Goal: Check status: Check status

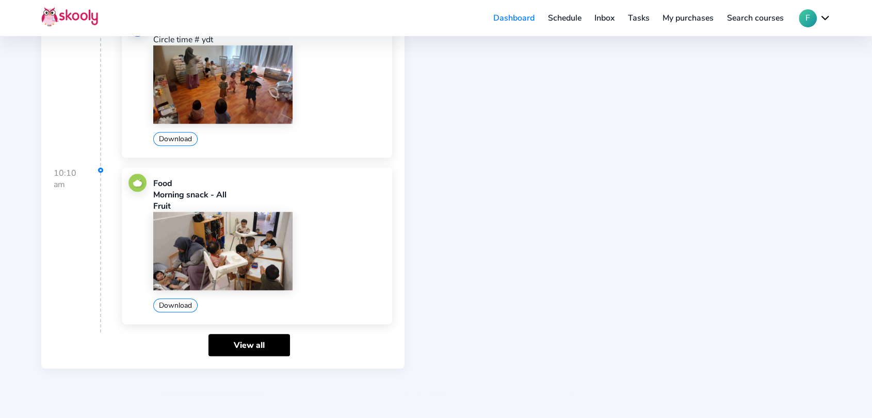
scroll to position [801, 0]
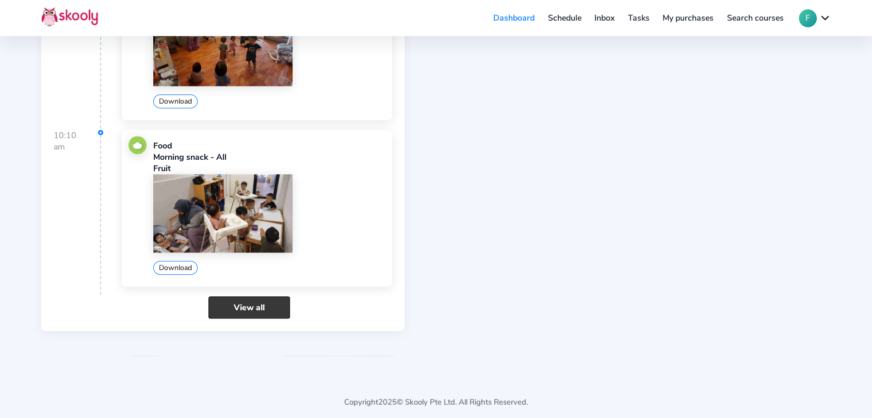
click at [262, 303] on link "View all" at bounding box center [248, 308] width 81 height 22
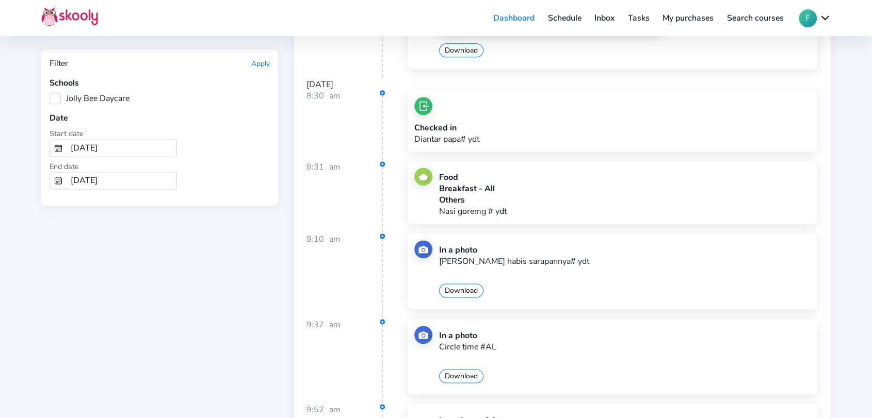
scroll to position [1375, 0]
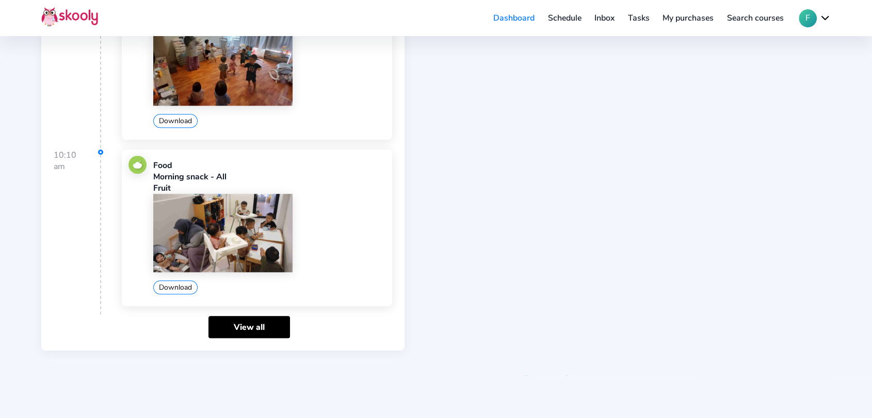
scroll to position [801, 0]
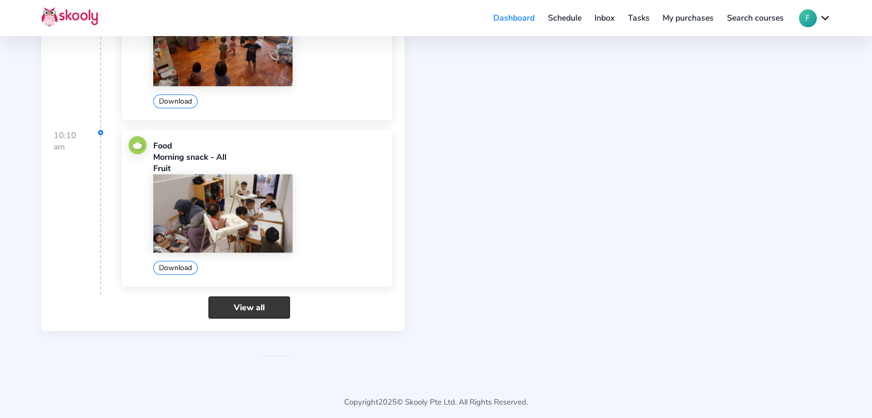
click at [256, 298] on link "View all" at bounding box center [248, 308] width 81 height 22
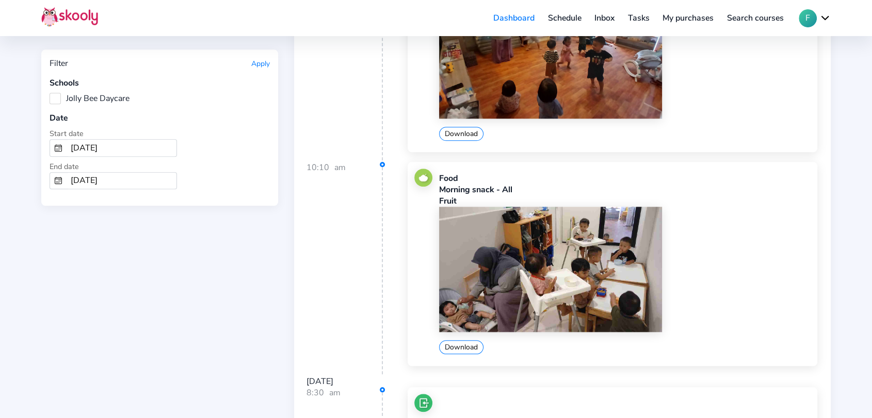
scroll to position [1203, 0]
